Goal: Information Seeking & Learning: Learn about a topic

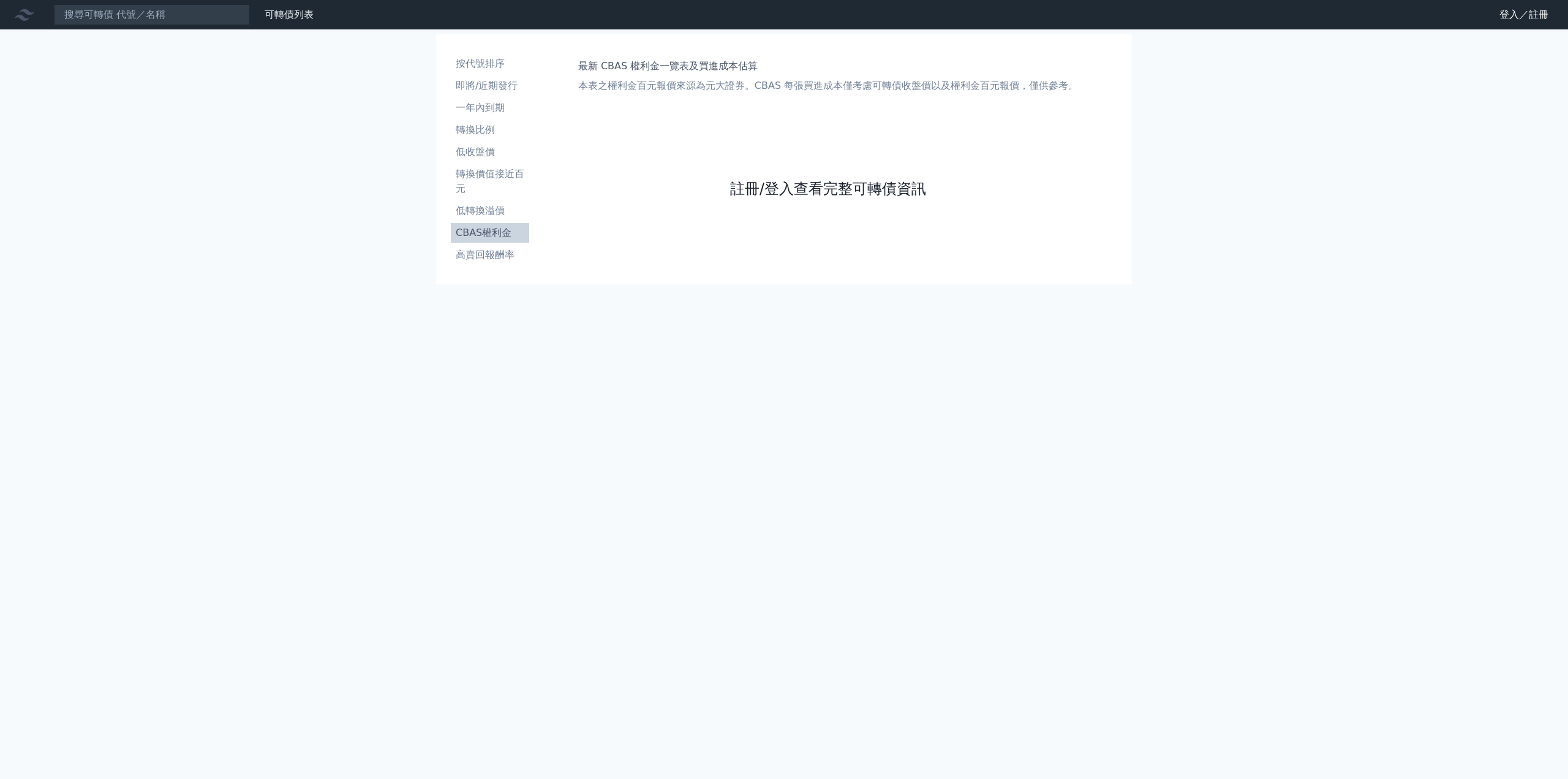
click at [777, 187] on link "註冊/登入查看完整可轉債資訊" at bounding box center [828, 188] width 196 height 20
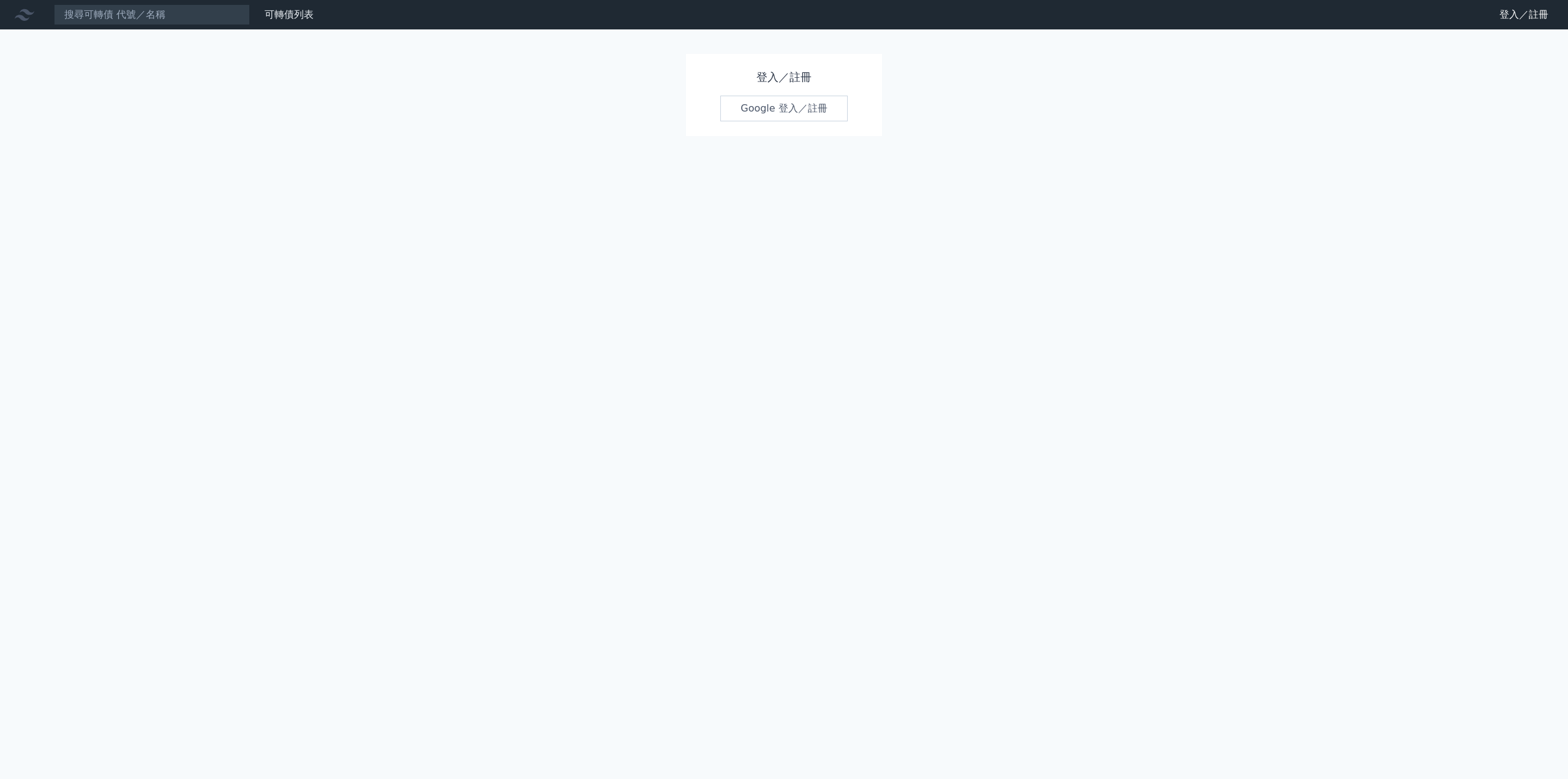
click at [811, 121] on link "Google 登入／註冊" at bounding box center [784, 108] width 127 height 26
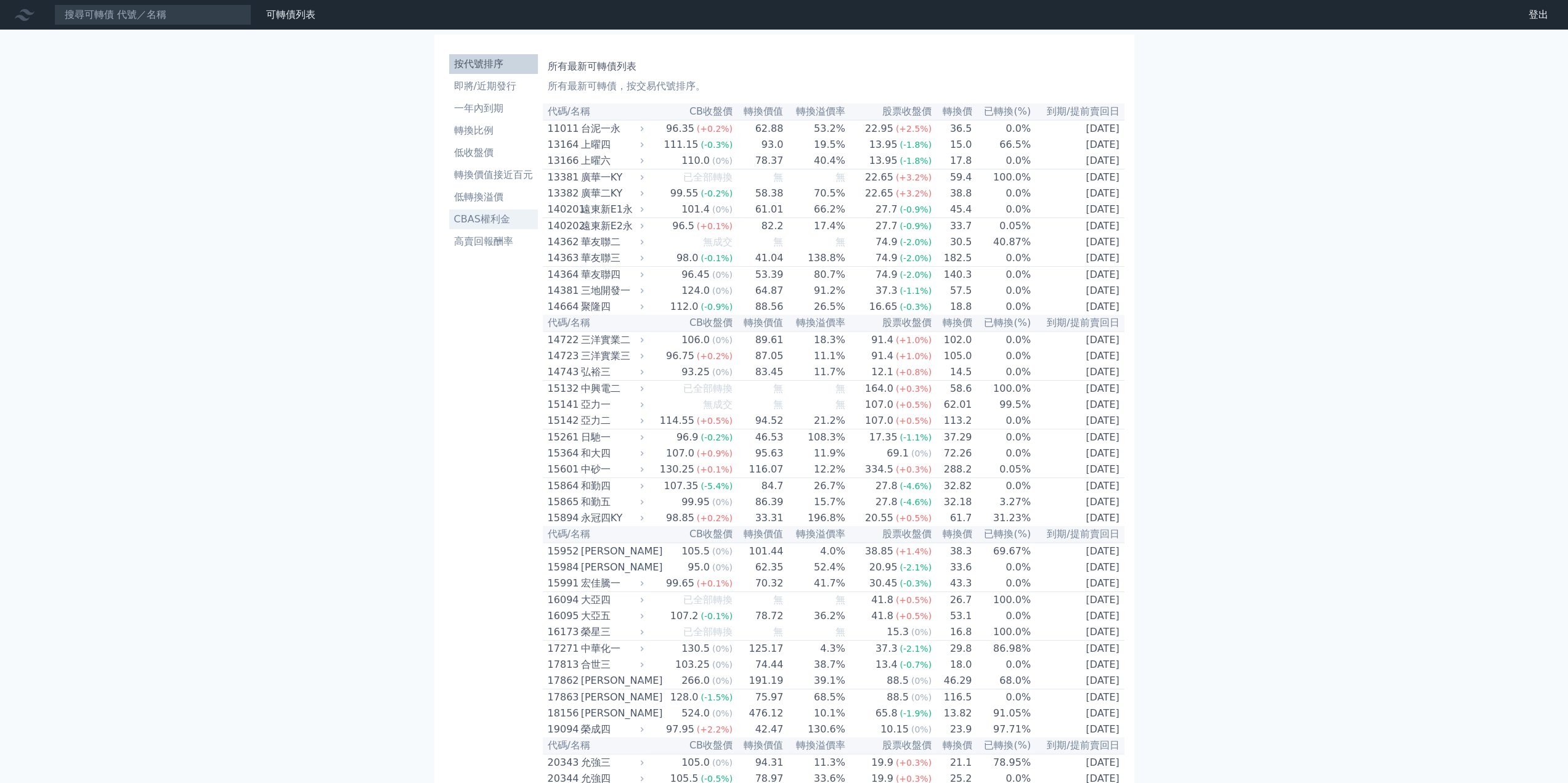
drag, startPoint x: 485, startPoint y: 208, endPoint x: 501, endPoint y: 214, distance: 17.1
click at [486, 208] on ul "按代號排序 即將/近期發行 一年內到期 轉換比例 低收盤價 轉換價值接近百元 低轉換溢價 CBAS權利金 高賣回報酬率" at bounding box center [494, 153] width 89 height 197
click at [505, 221] on li "CBAS權利金" at bounding box center [494, 219] width 89 height 15
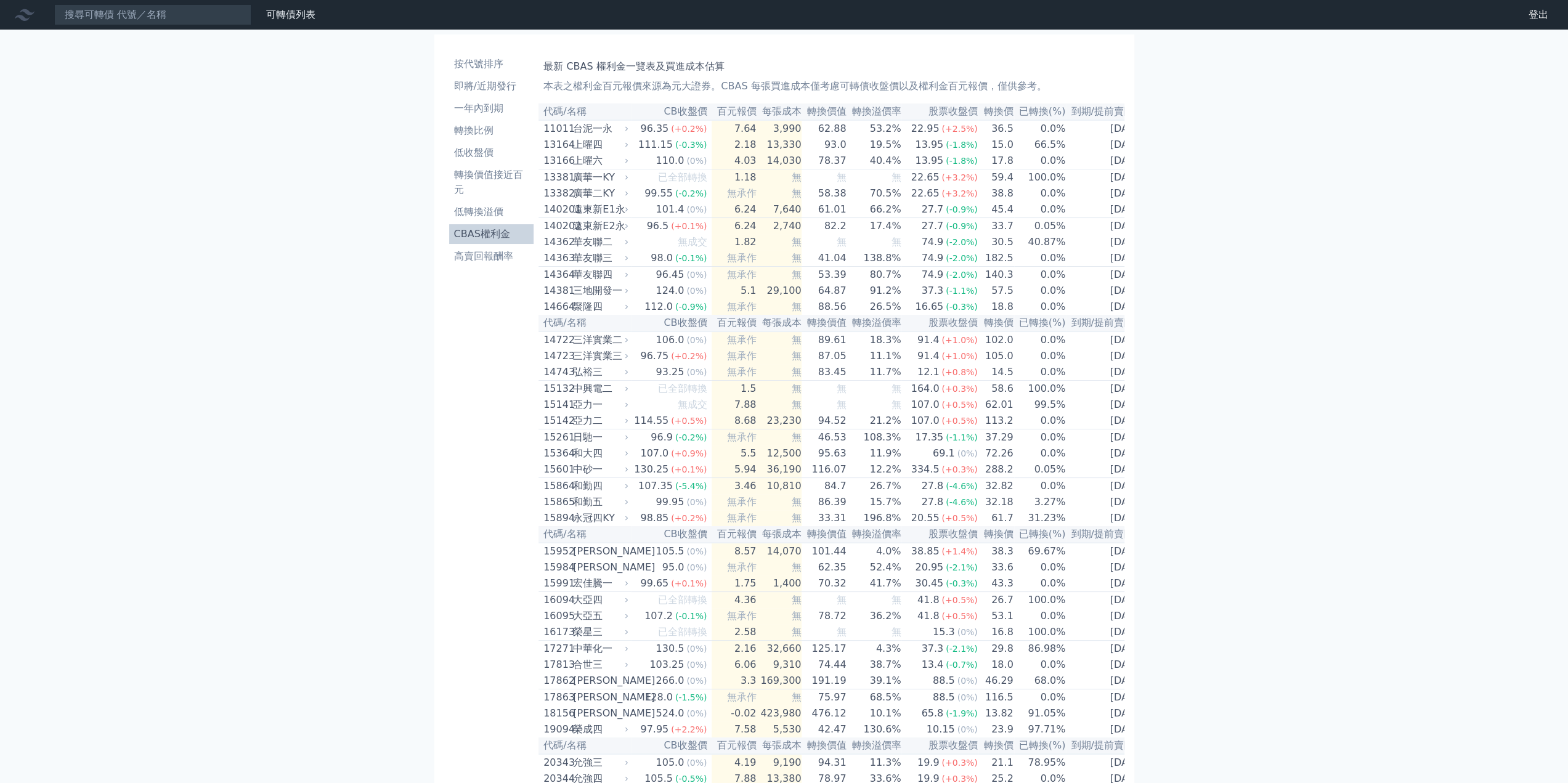
scroll to position [4446, 0]
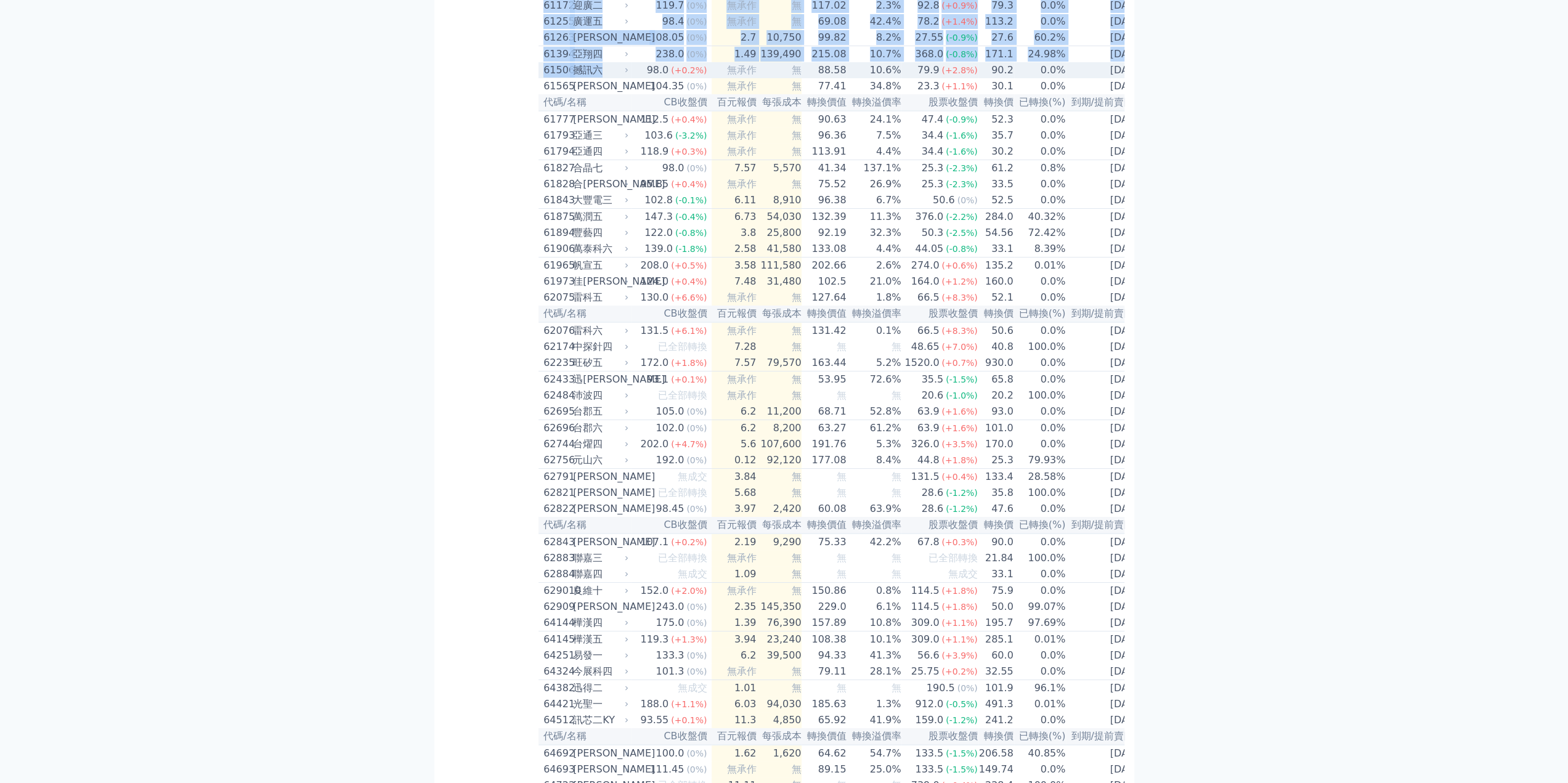
drag, startPoint x: 539, startPoint y: 392, endPoint x: 642, endPoint y: 387, distance: 103.1
